Goal: Task Accomplishment & Management: Manage account settings

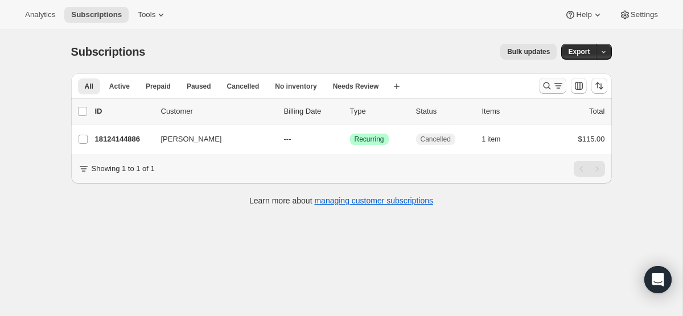
click at [553, 88] on icon "Search and filter results" at bounding box center [558, 85] width 11 height 11
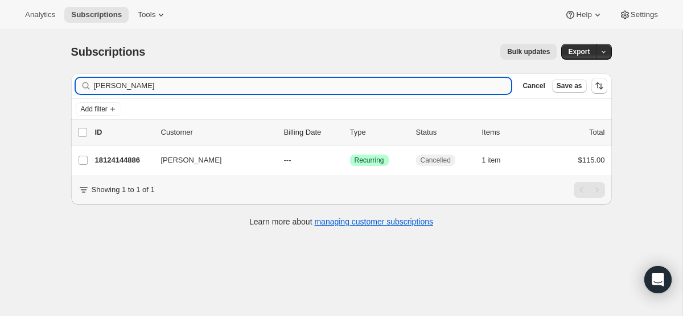
click at [374, 89] on input "[PERSON_NAME]" at bounding box center [303, 86] width 418 height 16
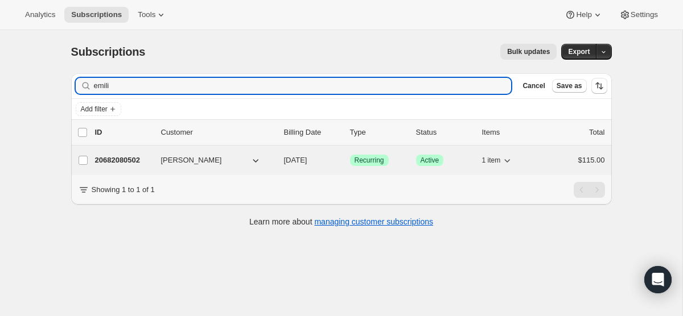
type input "emili"
click at [302, 158] on span "[DATE]" at bounding box center [295, 160] width 23 height 9
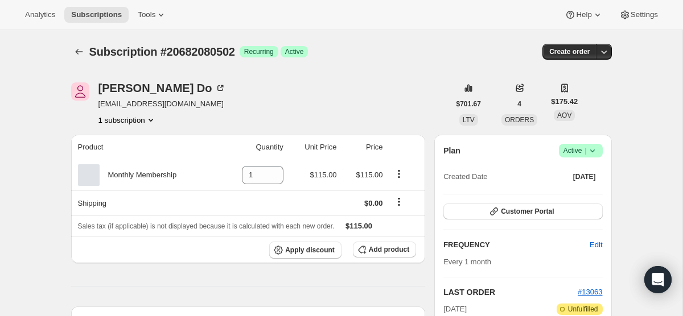
click at [590, 149] on icon at bounding box center [592, 150] width 11 height 11
click at [576, 190] on span "Cancel subscription" at bounding box center [577, 192] width 64 height 9
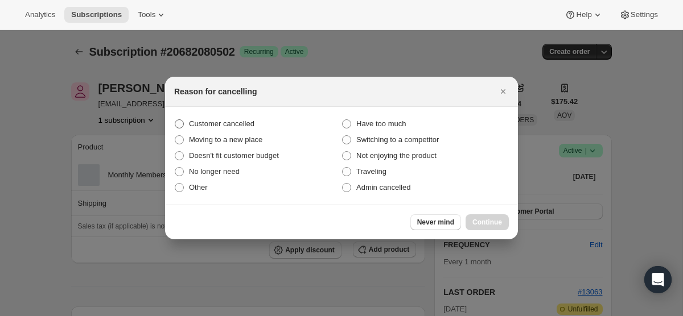
click at [181, 121] on span ":r2o:" at bounding box center [179, 124] width 9 height 9
click at [175, 120] on input "Customer cancelled" at bounding box center [175, 120] width 1 height 1
radio input "true"
click at [496, 221] on span "Continue" at bounding box center [487, 222] width 30 height 9
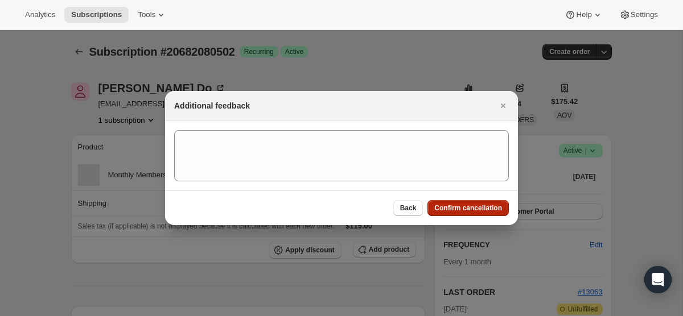
click at [486, 207] on span "Confirm cancellation" at bounding box center [468, 208] width 68 height 9
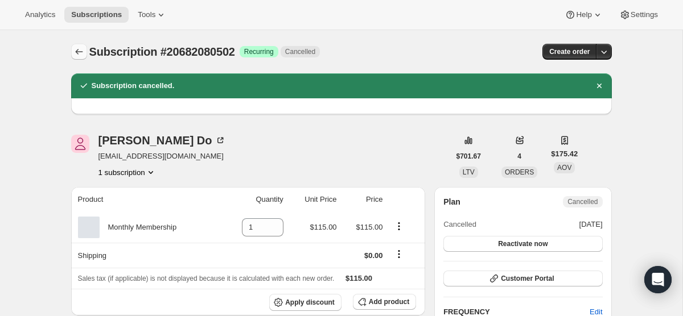
click at [78, 47] on icon "Subscriptions" at bounding box center [78, 51] width 11 height 11
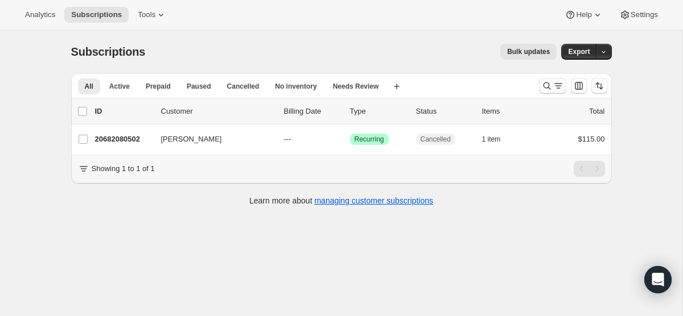
click at [550, 84] on icon "Search and filter results" at bounding box center [546, 85] width 11 height 11
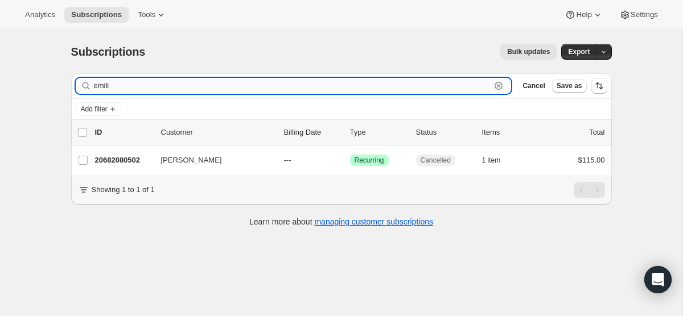
click at [433, 92] on input "emili" at bounding box center [292, 86] width 397 height 16
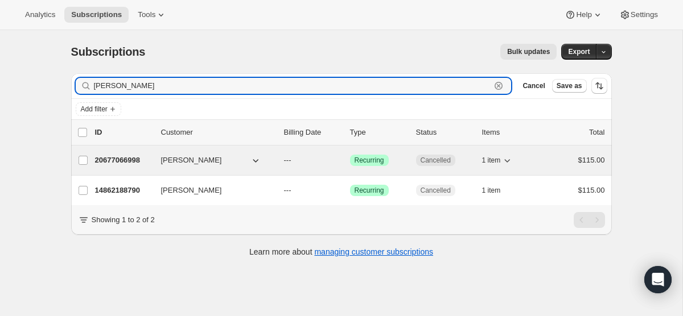
type input "[PERSON_NAME]"
